Goal: Transaction & Acquisition: Subscribe to service/newsletter

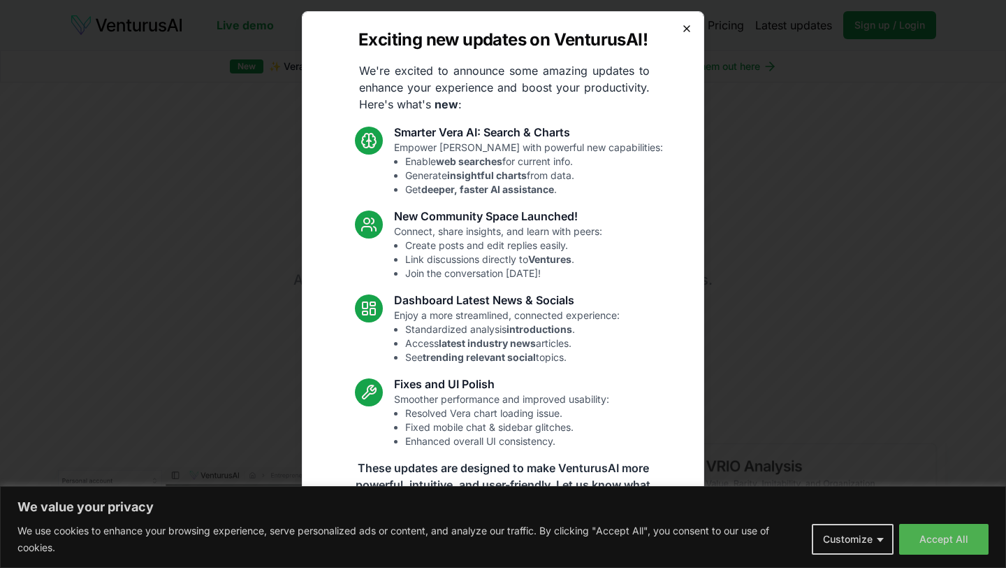
click at [688, 23] on icon "button" at bounding box center [686, 28] width 11 height 11
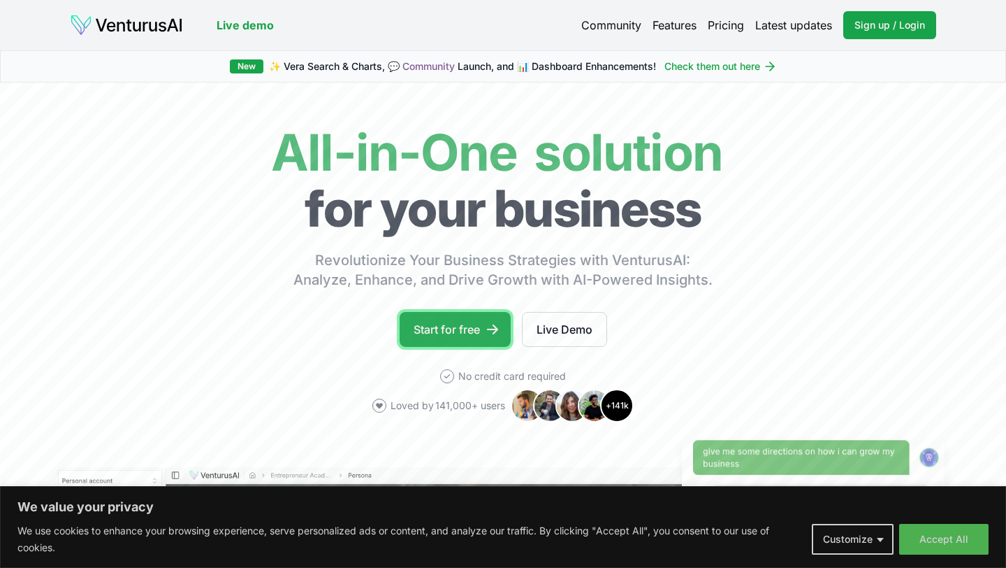
click at [439, 329] on link "Start for free" at bounding box center [455, 329] width 111 height 35
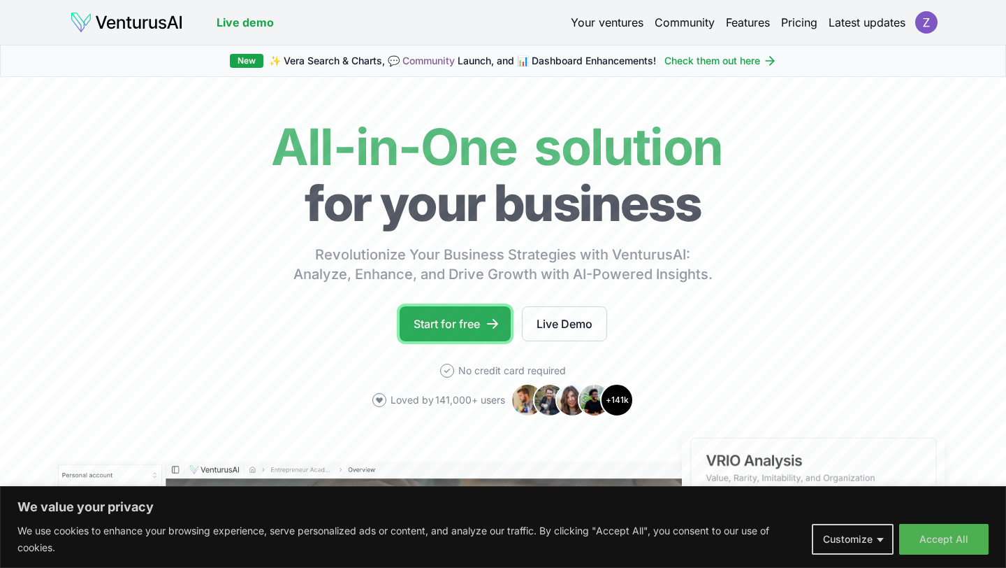
click at [449, 322] on link "Start for free" at bounding box center [455, 323] width 111 height 35
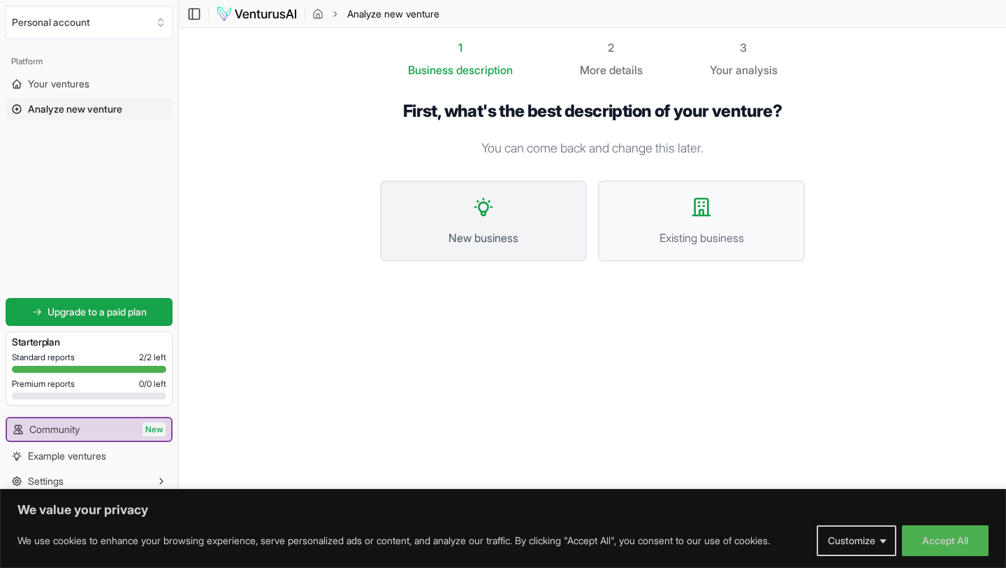
click at [497, 215] on button "New business" at bounding box center [483, 220] width 207 height 81
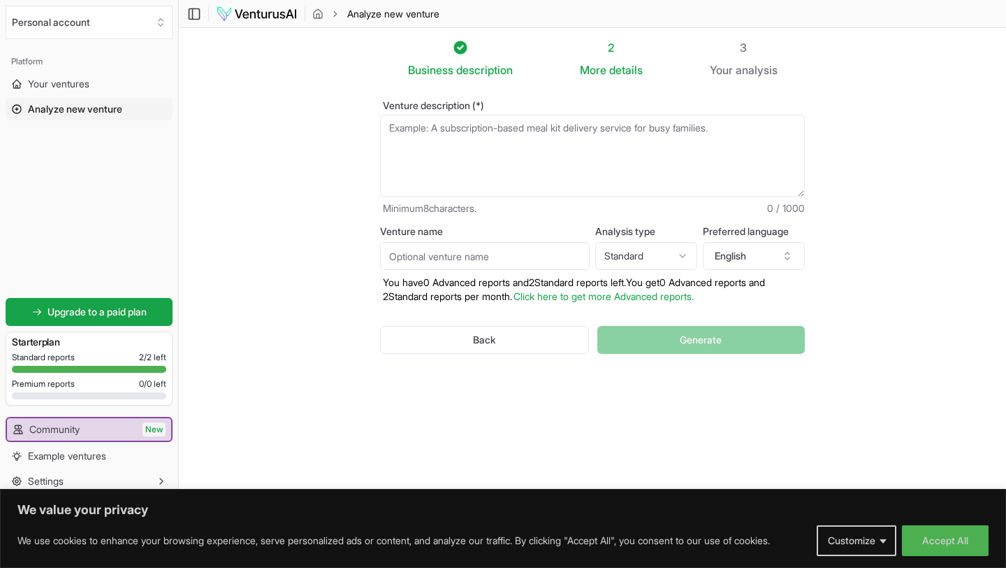
click at [743, 133] on textarea "Venture description (*)" at bounding box center [592, 156] width 425 height 82
type textarea "s"
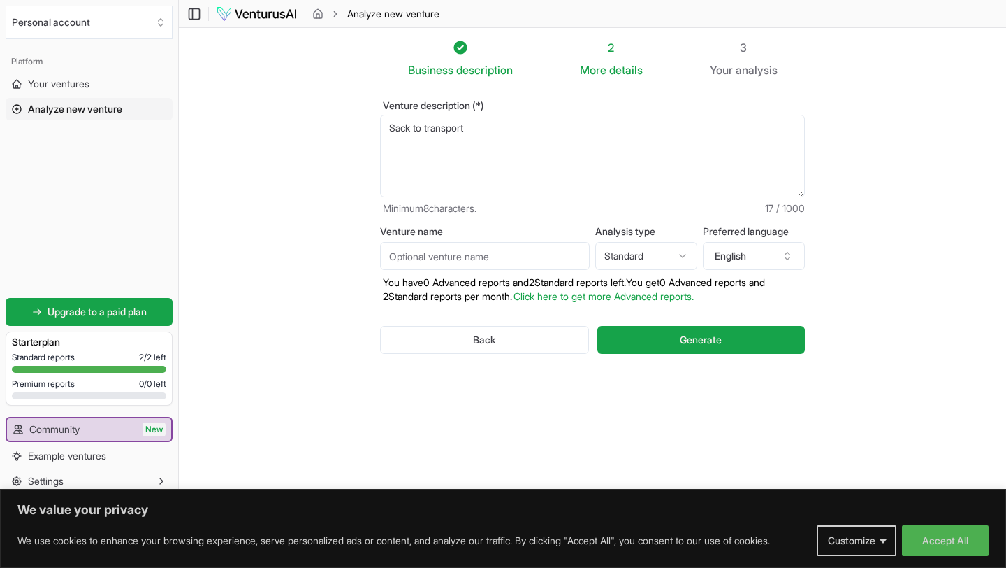
click at [391, 130] on textarea "Sack to transport" at bounding box center [592, 156] width 425 height 82
click at [423, 129] on textarea "Lined Sack to transport" at bounding box center [592, 156] width 425 height 82
click at [515, 121] on textarea "Lined sack to transport" at bounding box center [592, 156] width 425 height 82
type textarea "Lined sack to transport glass items."
click at [656, 345] on button "Generate" at bounding box center [702, 340] width 208 height 28
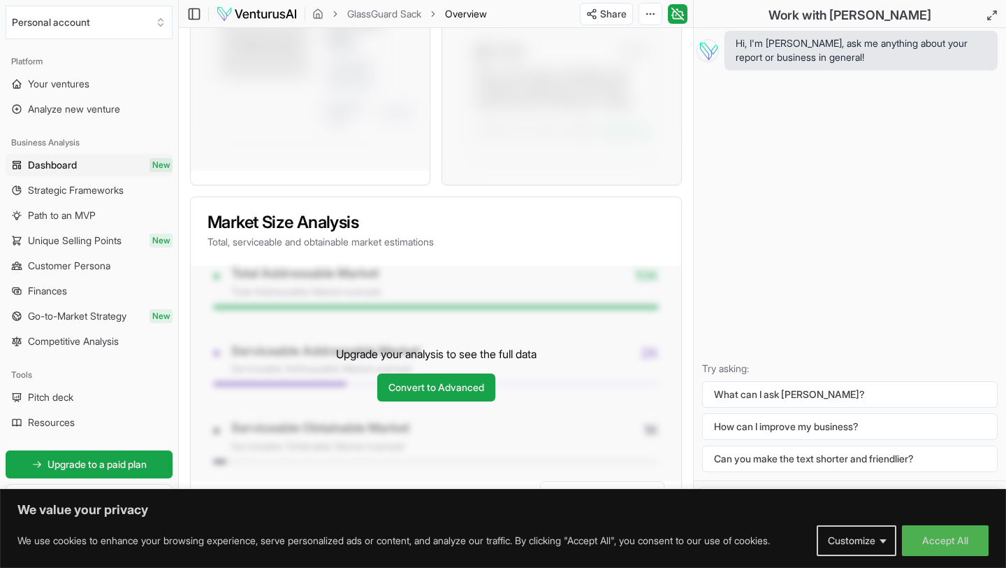
scroll to position [1046, 0]
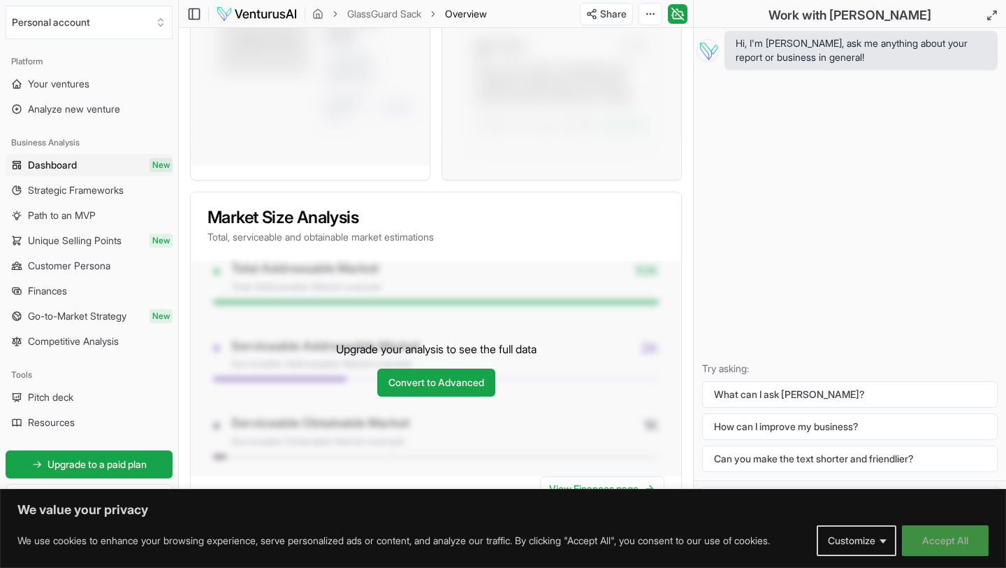
click at [946, 540] on button "Accept All" at bounding box center [945, 540] width 87 height 31
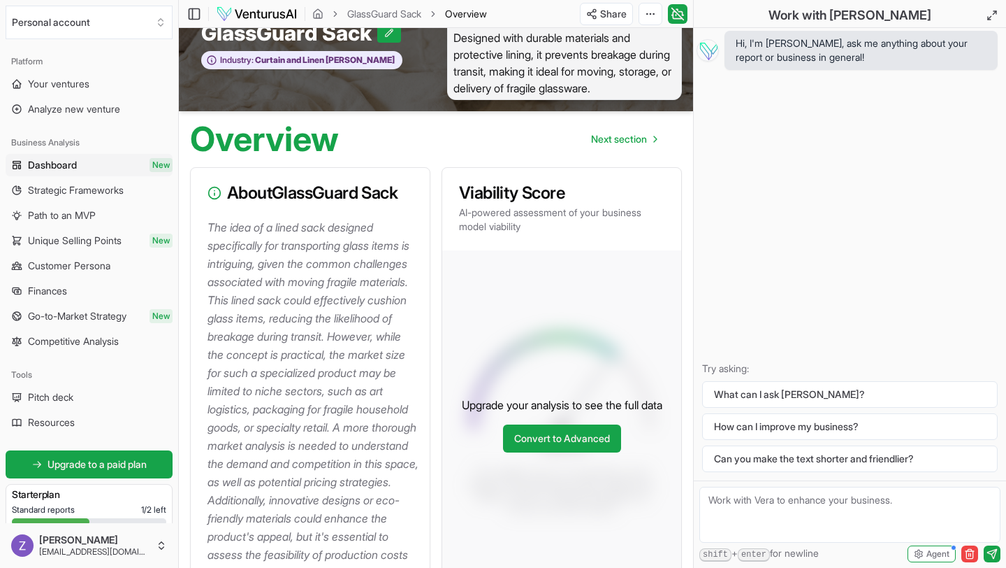
scroll to position [0, 0]
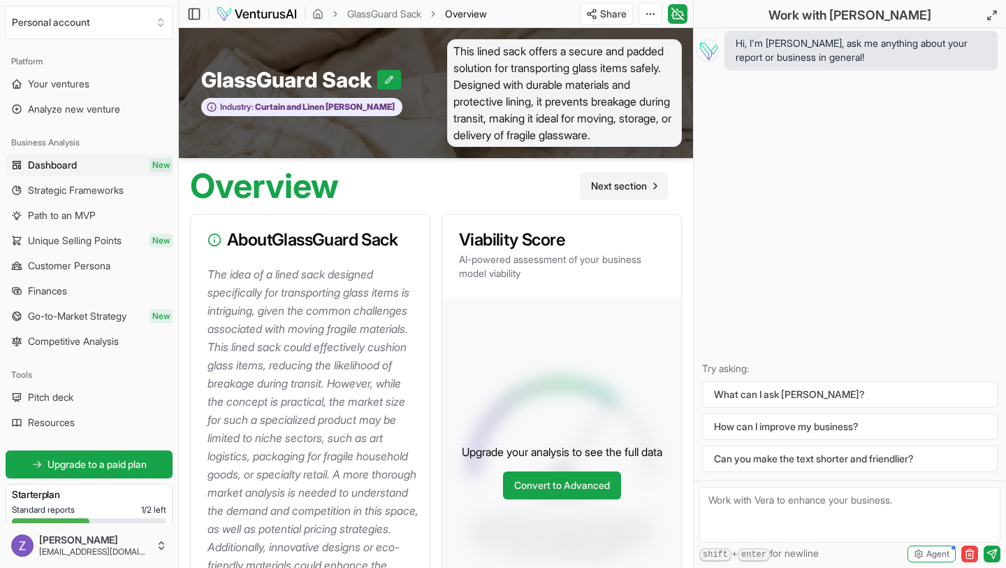
click at [627, 187] on span "Next section" at bounding box center [619, 186] width 56 height 14
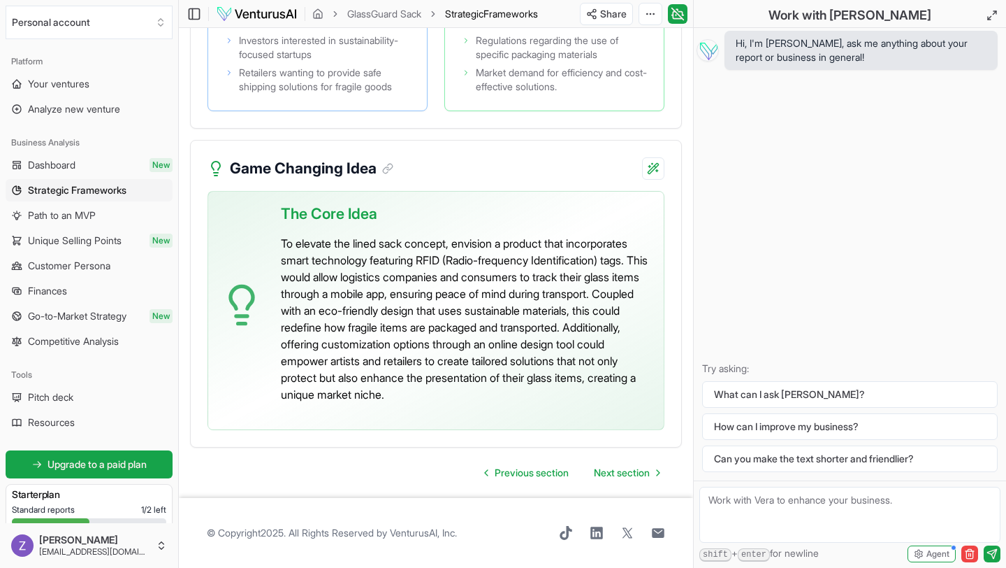
scroll to position [3845, 0]
click at [619, 472] on span "Next section" at bounding box center [622, 472] width 56 height 14
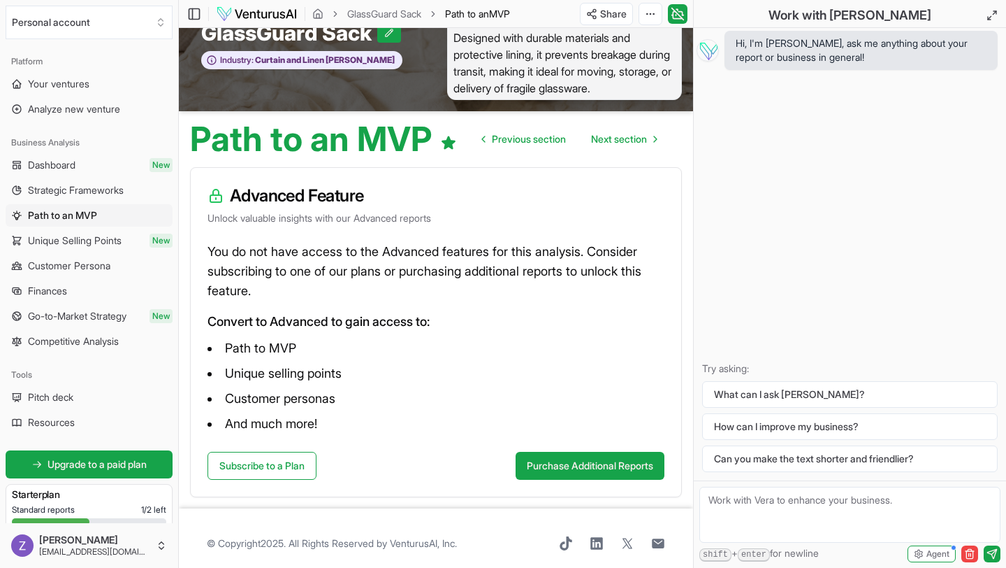
scroll to position [57, 0]
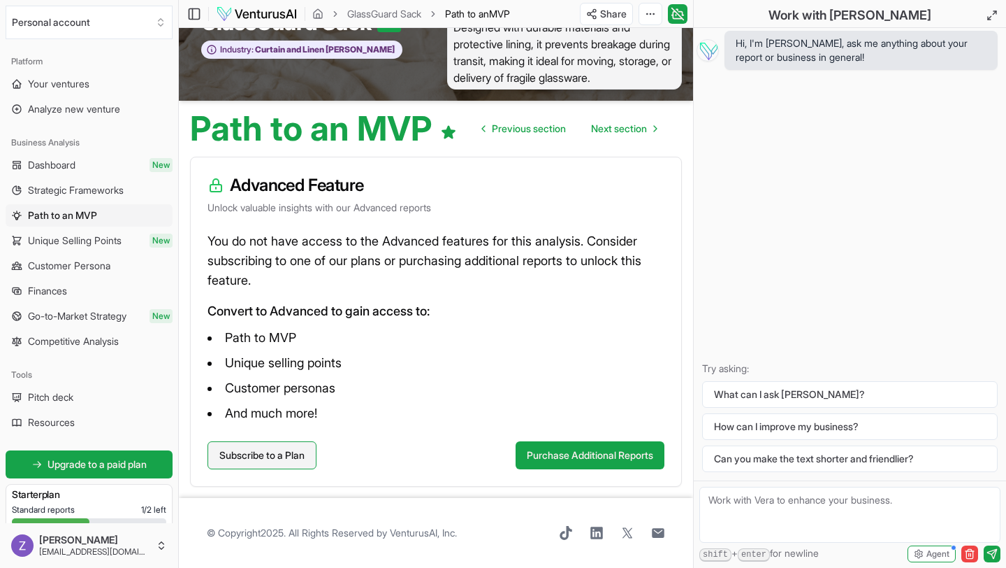
click at [288, 452] on link "Subscribe to a Plan" at bounding box center [262, 455] width 109 height 28
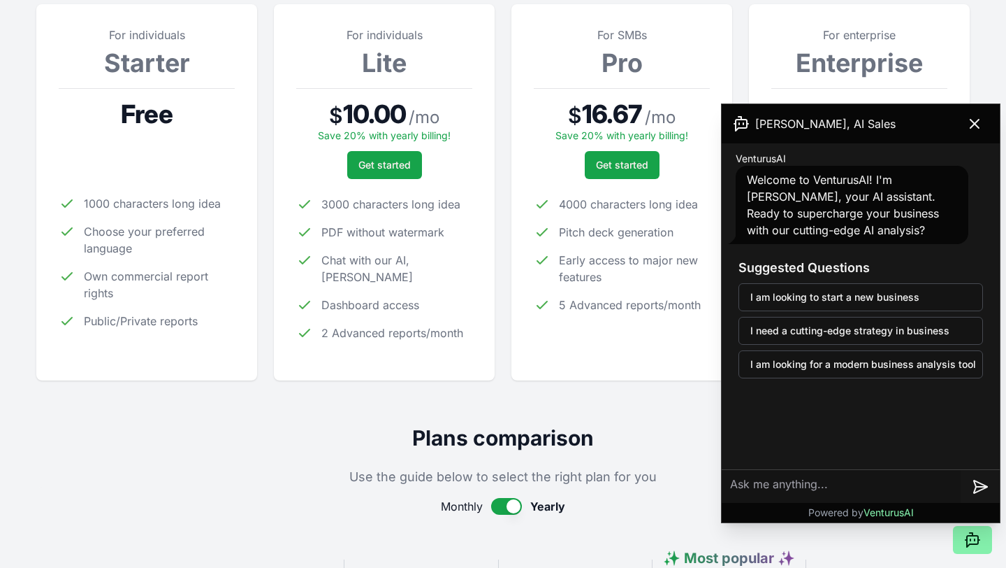
scroll to position [220, 0]
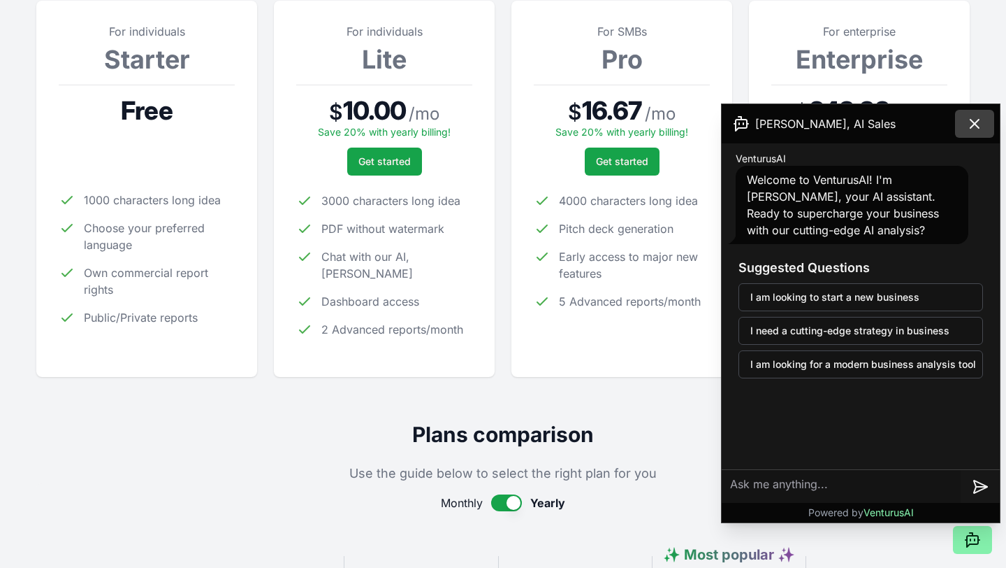
click at [974, 120] on icon at bounding box center [975, 123] width 17 height 17
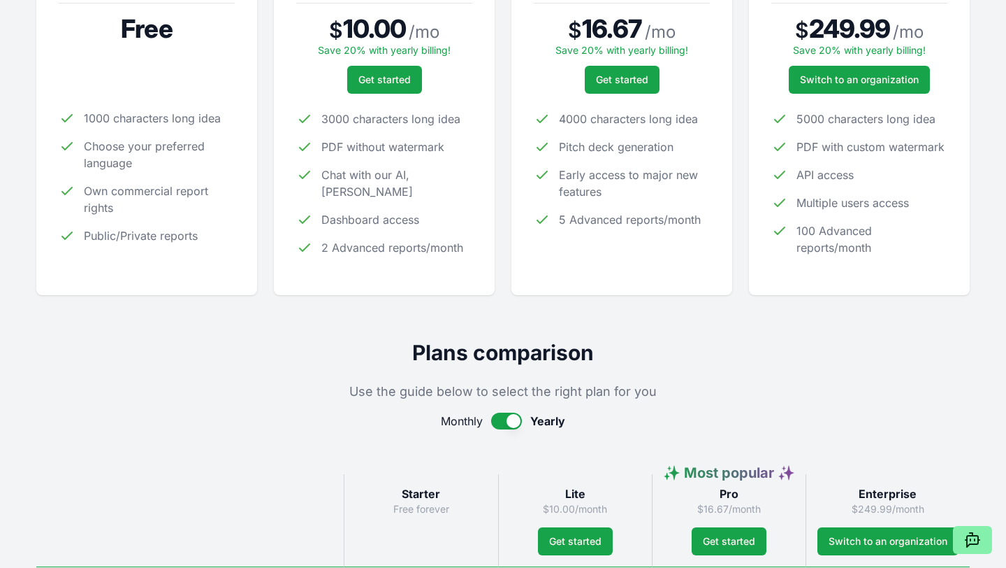
scroll to position [301, 0]
click at [626, 89] on button "Get started" at bounding box center [622, 80] width 75 height 28
